Goal: Obtain resource: Obtain resource

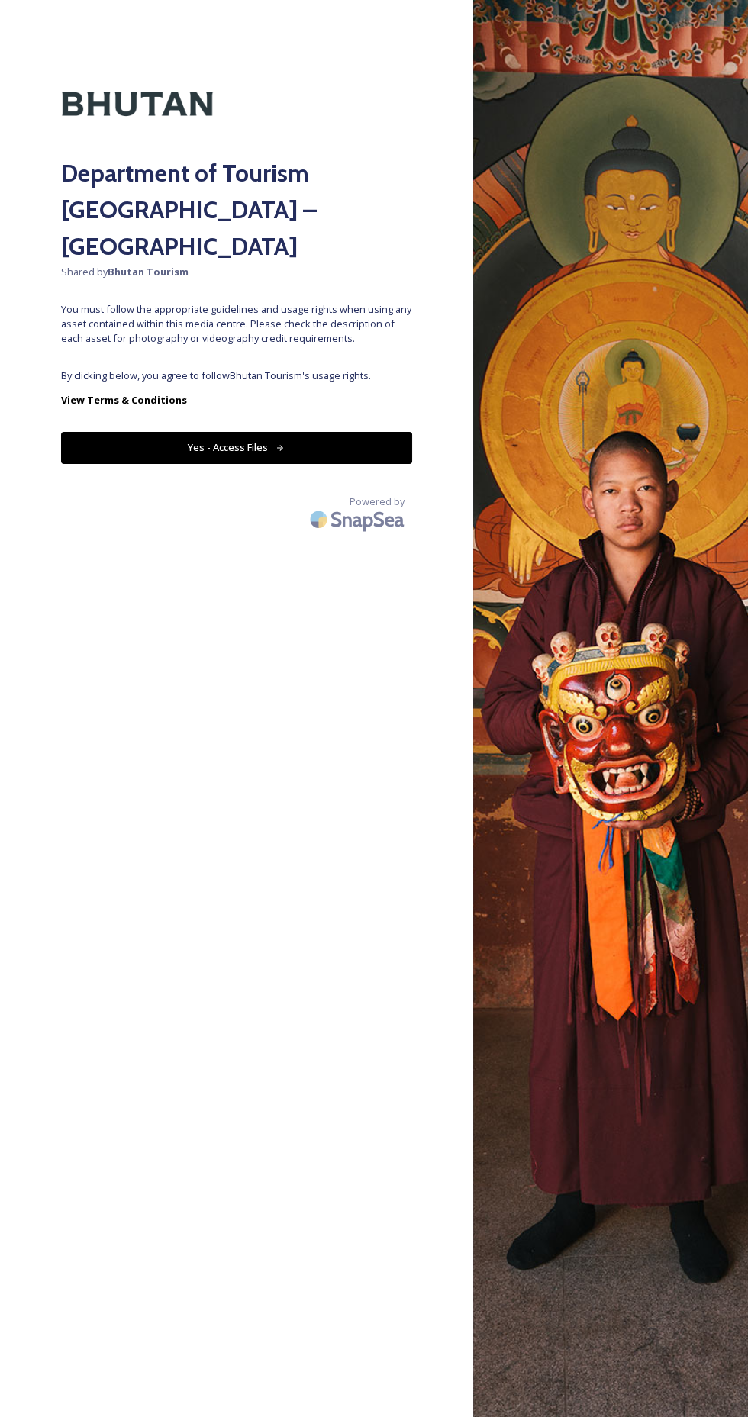
click at [279, 324] on div "Department of Tourism [GEOGRAPHIC_DATA] – Brand Centre Shared by Bhutan Tourism…" at bounding box center [236, 708] width 473 height 1295
click at [276, 443] on icon at bounding box center [281, 448] width 10 height 10
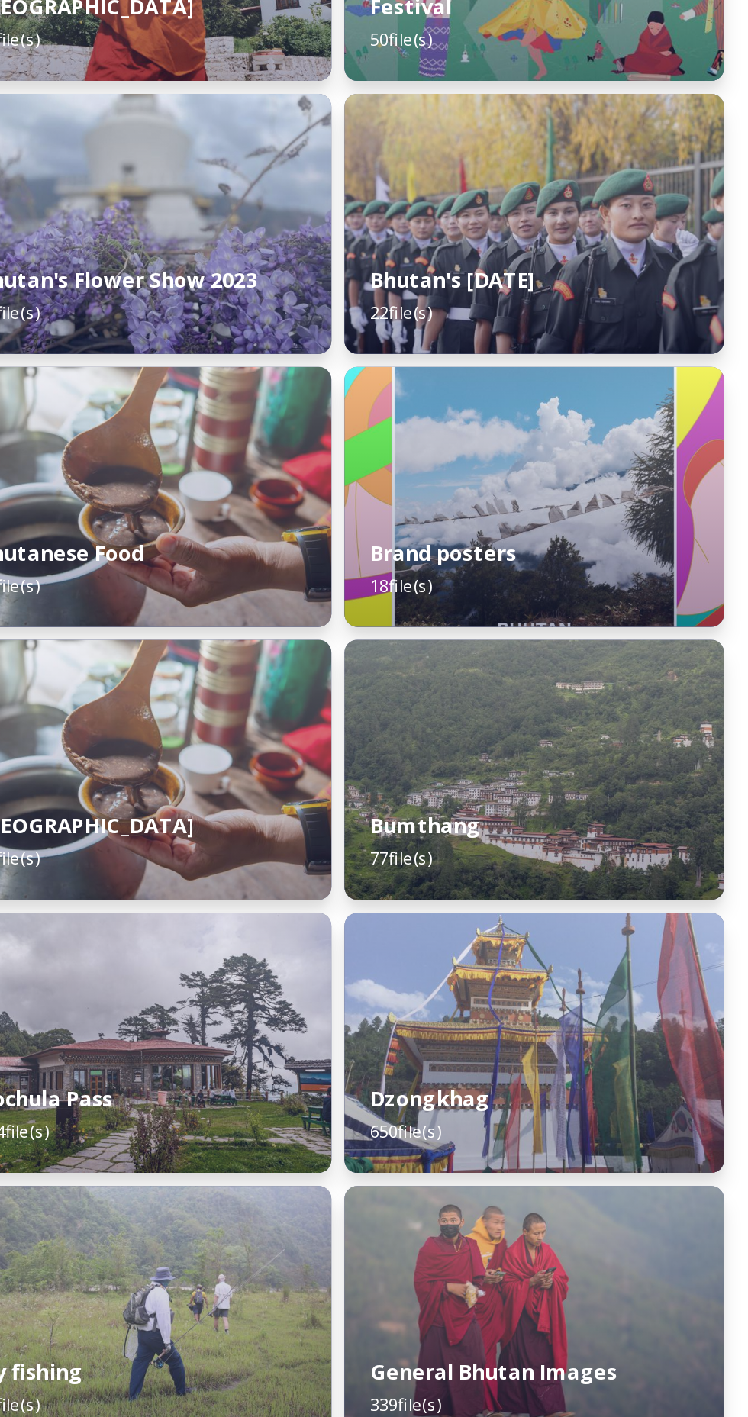
scroll to position [150, 0]
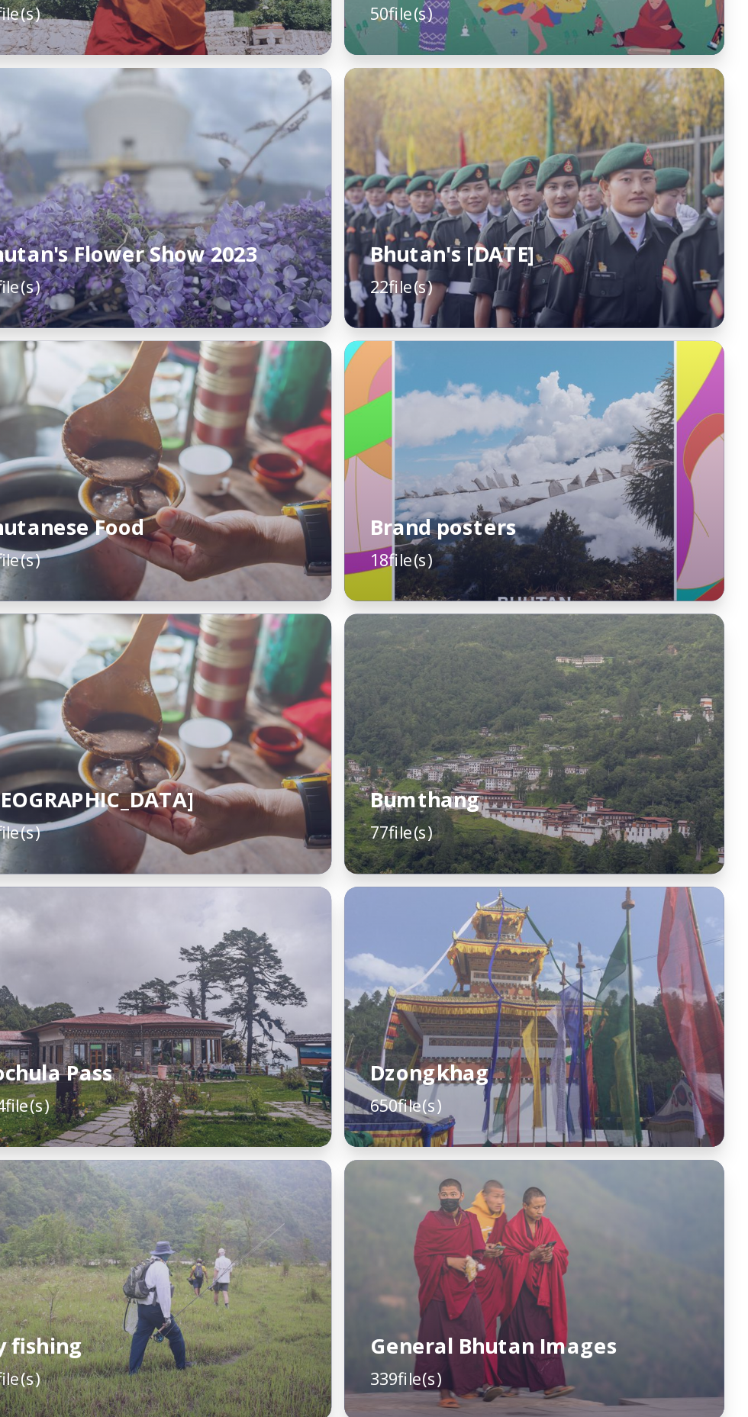
click at [582, 839] on div "Dzongkhag 650 file(s)" at bounding box center [548, 854] width 223 height 68
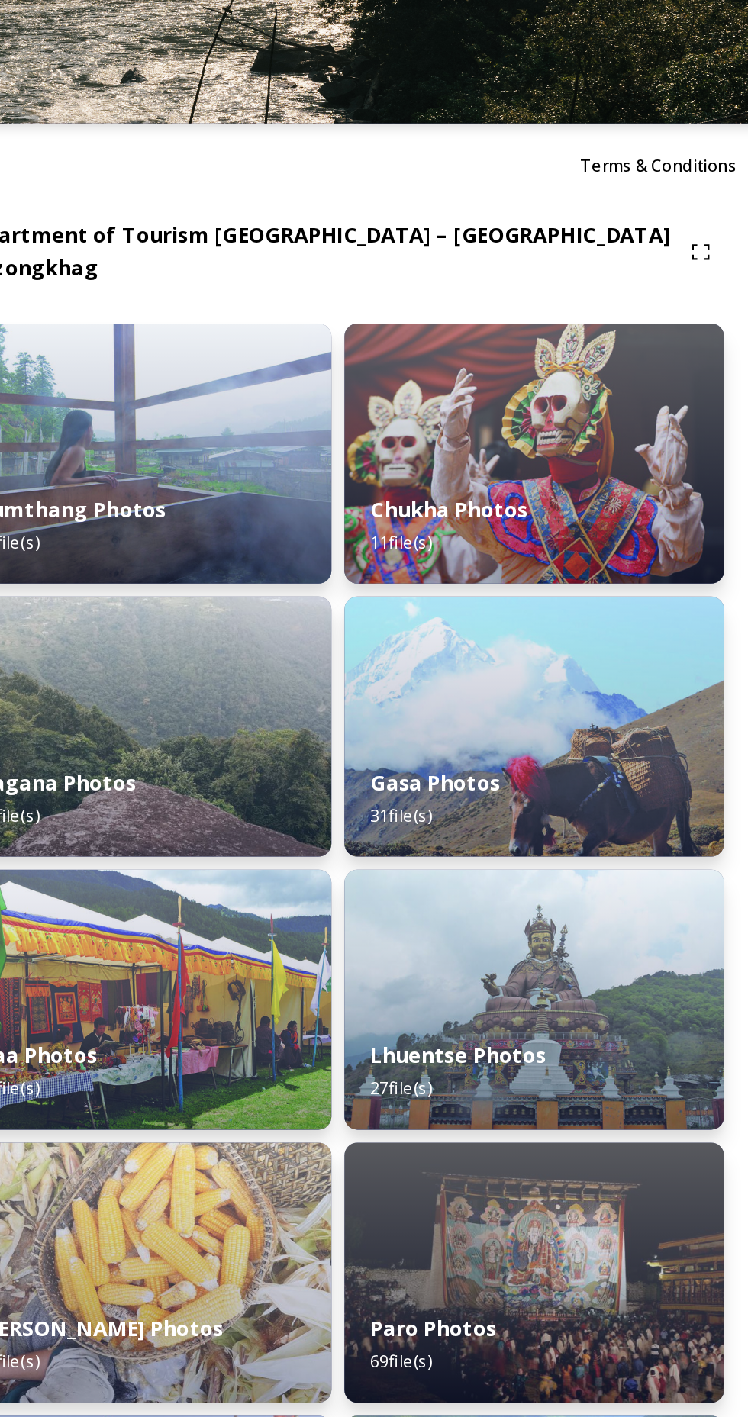
click at [564, 506] on div "Gasa Photos 31 file(s)" at bounding box center [548, 534] width 223 height 68
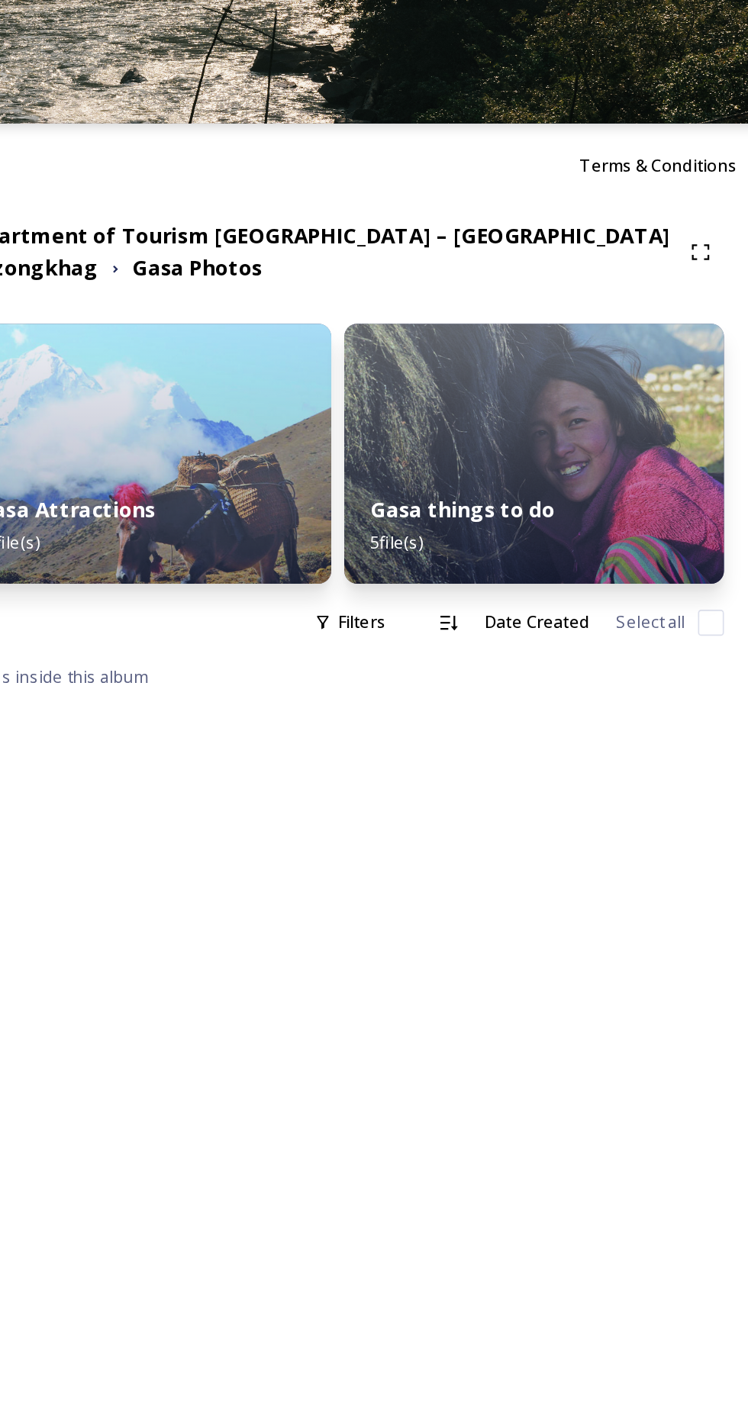
click at [327, 363] on strong "Gasa Attractions" at bounding box center [274, 364] width 105 height 17
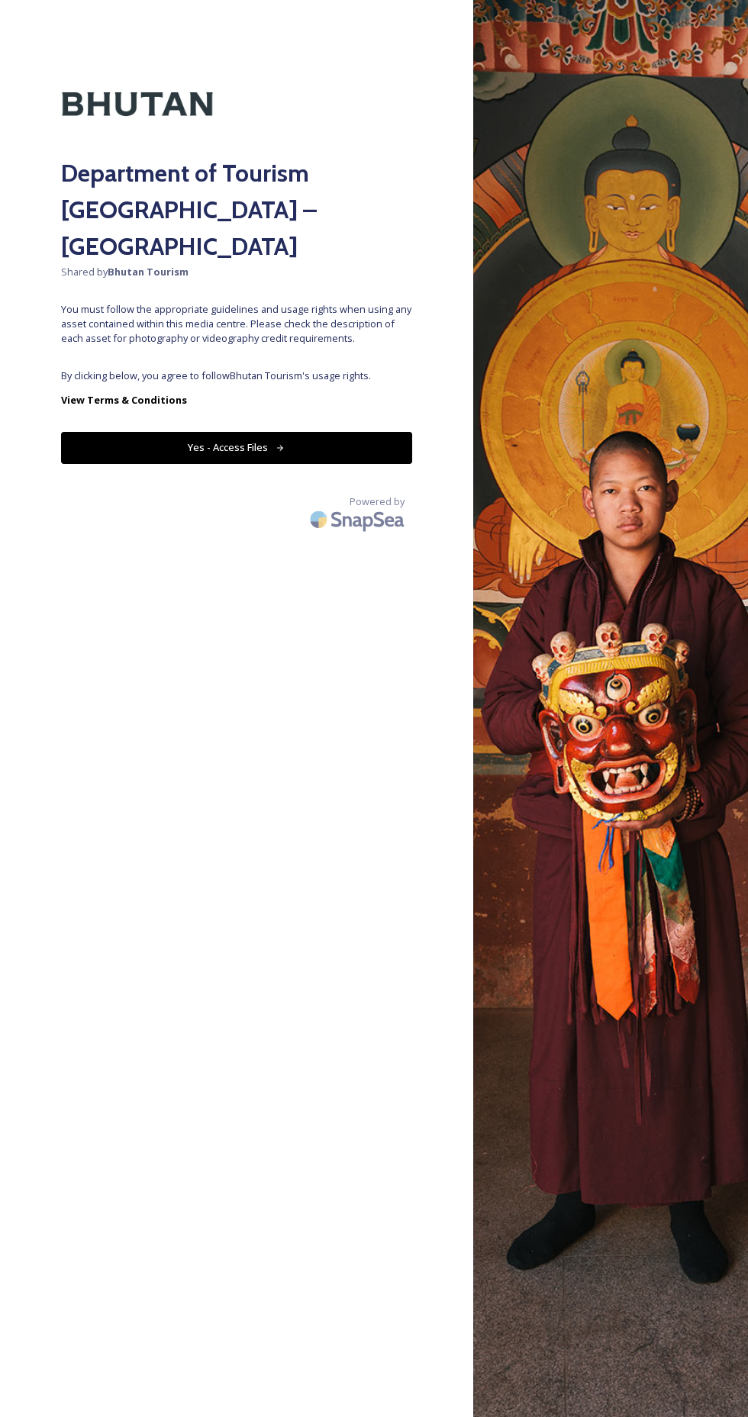
click at [207, 432] on button "Yes - Access Files" at bounding box center [236, 447] width 351 height 31
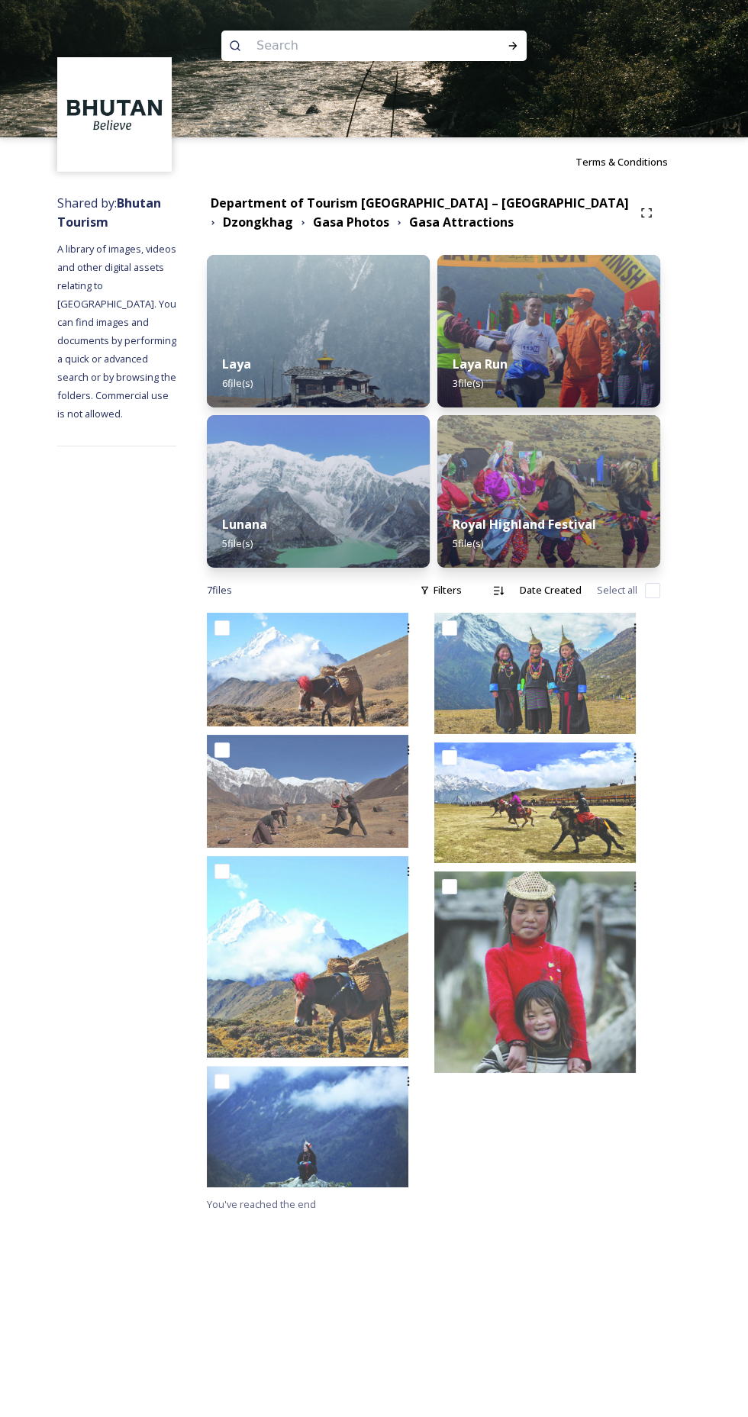
click at [503, 482] on img at bounding box center [548, 491] width 223 height 153
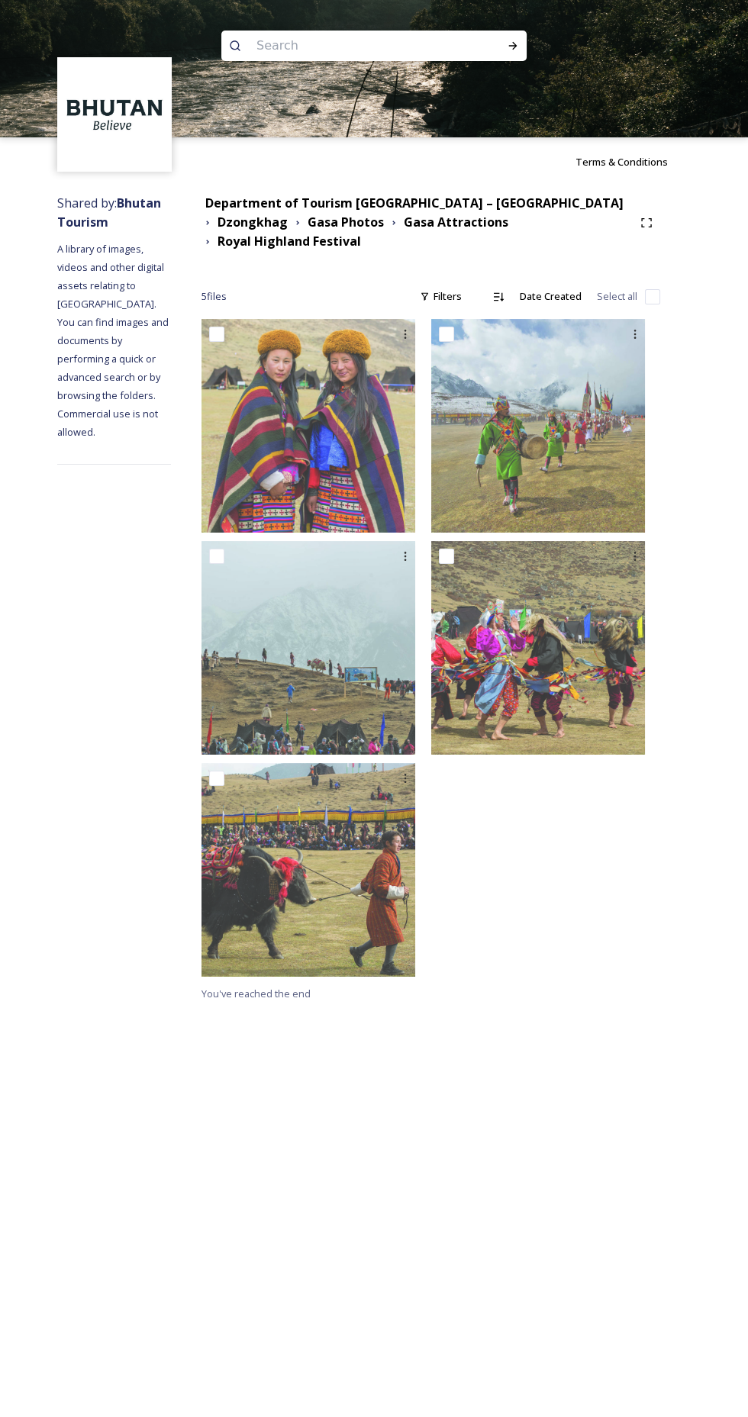
scroll to position [30, 0]
